Goal: Task Accomplishment & Management: Complete application form

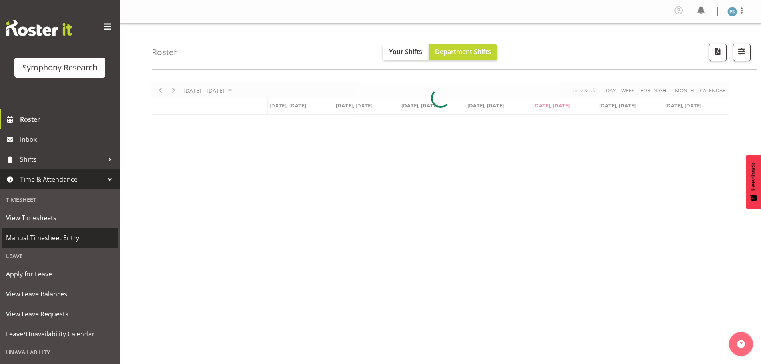
click at [54, 236] on span "Manual Timesheet Entry" at bounding box center [60, 238] width 108 height 12
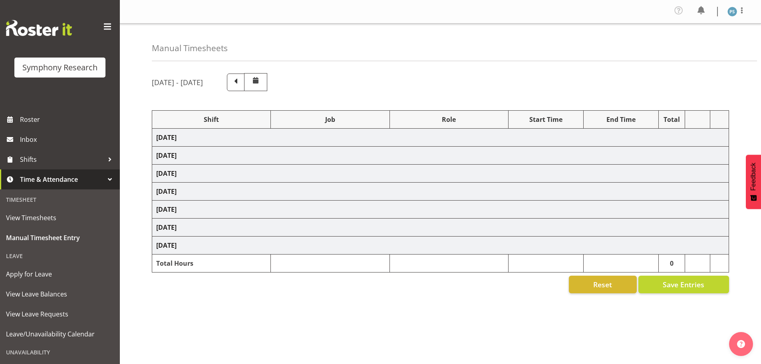
select select "4583"
select select "10527"
select select "4583"
select select "10499"
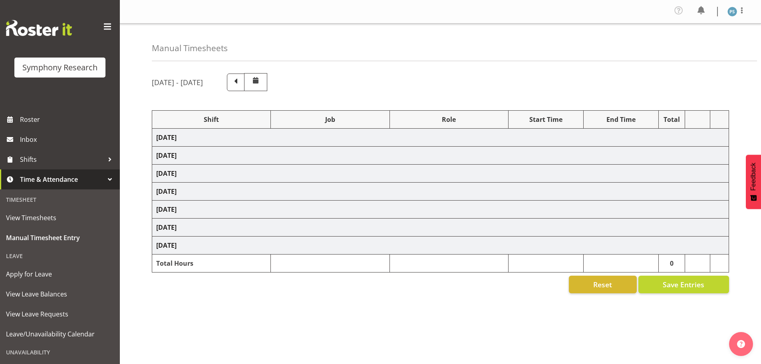
select select "4583"
select select "10527"
select select "4583"
select select "10499"
select select "4583"
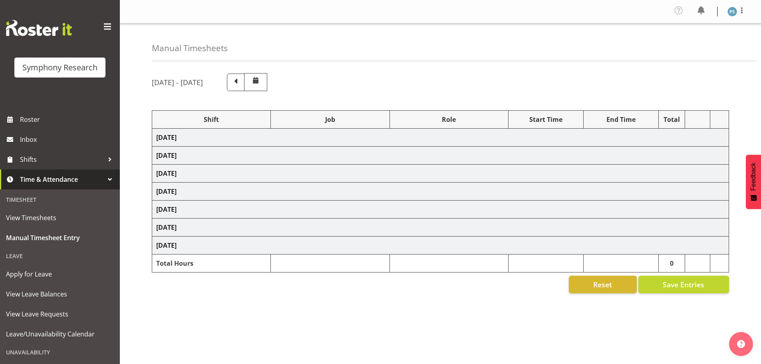
select select "10527"
select select "4583"
select select "10499"
select select "4583"
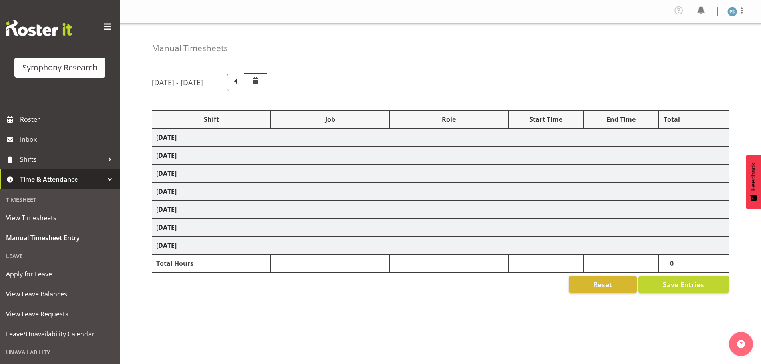
select select "10527"
select select "4583"
select select "10499"
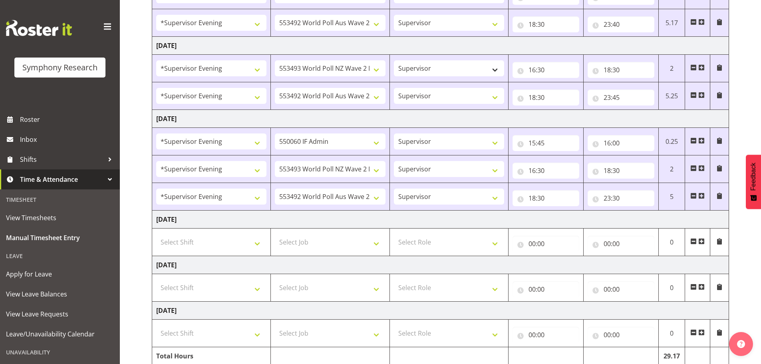
scroll to position [279, 0]
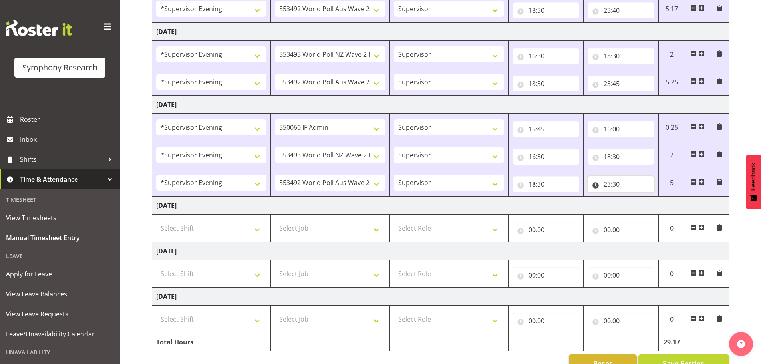
click at [614, 186] on input "23:30" at bounding box center [620, 184] width 67 height 16
click at [664, 204] on select "00 01 02 03 04 05 06 07 08 09 10 11 12 13 14 15 16 17 18 19 20 21 22 23 24 25 2…" at bounding box center [663, 205] width 18 height 16
select select "45"
click at [654, 197] on select "00 01 02 03 04 05 06 07 08 09 10 11 12 13 14 15 16 17 18 19 20 21 22 23 24 25 2…" at bounding box center [663, 205] width 18 height 16
type input "23:45"
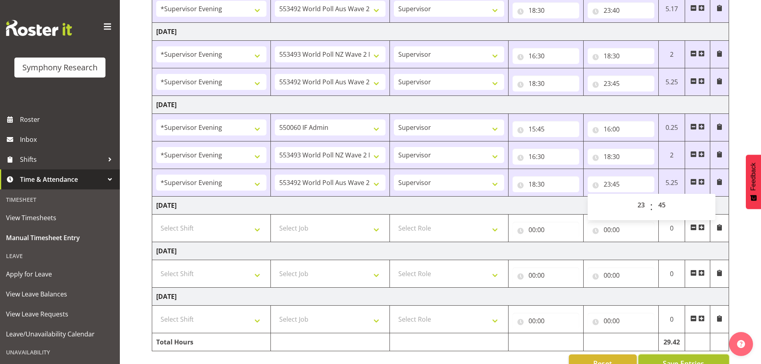
click at [671, 356] on button "Save Entries" at bounding box center [683, 363] width 91 height 18
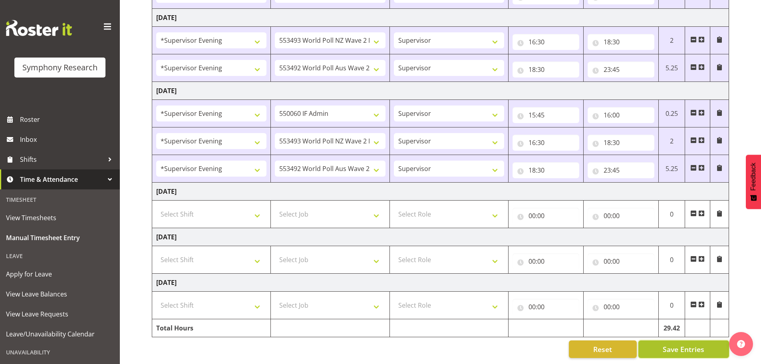
click at [669, 344] on span "Save Entries" at bounding box center [683, 349] width 42 height 10
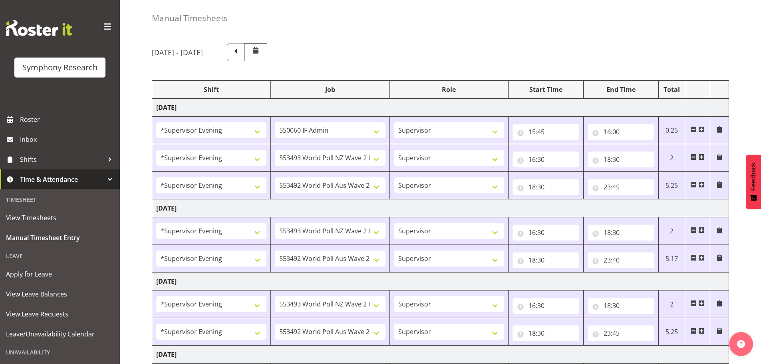
scroll to position [0, 0]
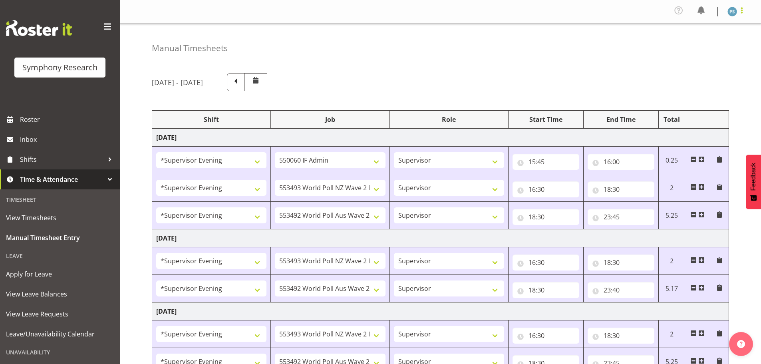
click at [743, 11] on span at bounding box center [742, 11] width 10 height 10
click at [706, 45] on link "Log Out" at bounding box center [708, 44] width 77 height 14
